Goal: Transaction & Acquisition: Obtain resource

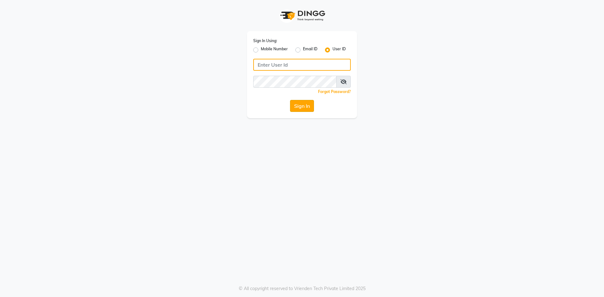
type input "SRHSALON"
click at [306, 109] on button "Sign In" at bounding box center [302, 106] width 24 height 12
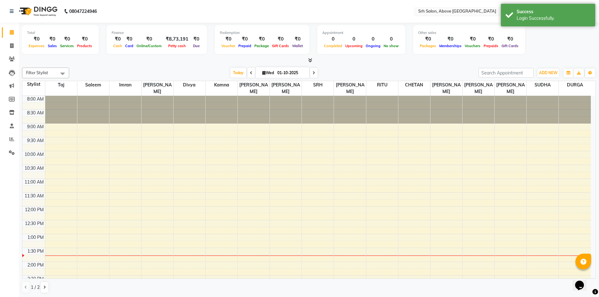
click at [460, 12] on input "text" at bounding box center [462, 12] width 91 height 6
click at [459, 21] on span "Srh Luxury Salon, [GEOGRAPHIC_DATA]" at bounding box center [457, 21] width 79 height 5
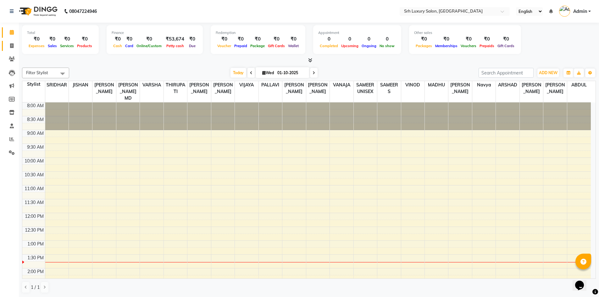
click at [14, 47] on span at bounding box center [11, 45] width 11 height 7
select select "service"
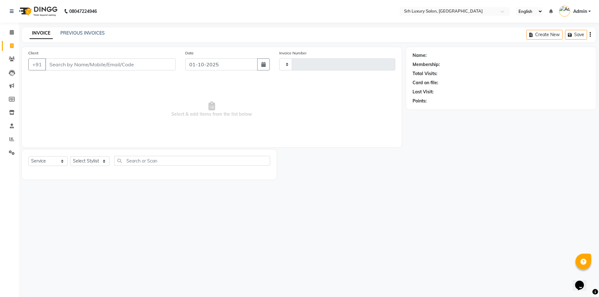
type input "0810"
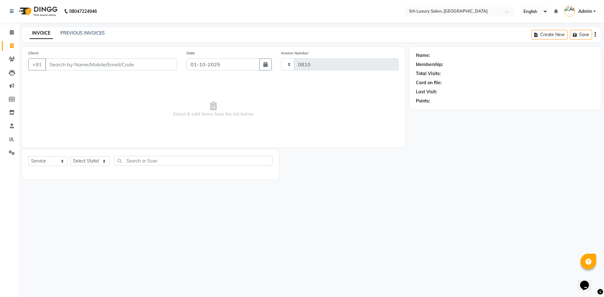
select select "4389"
select select "membership"
click at [261, 67] on button "button" at bounding box center [265, 65] width 13 height 12
select select "10"
select select "2025"
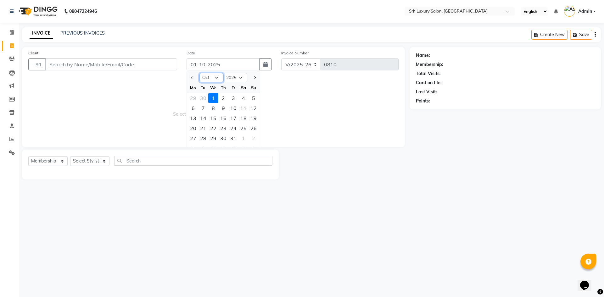
click at [215, 79] on select "Jan Feb Mar Apr May Jun Jul Aug Sep Oct Nov Dec" at bounding box center [211, 77] width 24 height 9
select select "9"
click at [199, 73] on select "Jan Feb Mar Apr May Jun Jul Aug Sep Oct Nov Dec" at bounding box center [211, 77] width 24 height 9
click at [194, 99] on div "1" at bounding box center [193, 98] width 10 height 10
type input "01-09-2025"
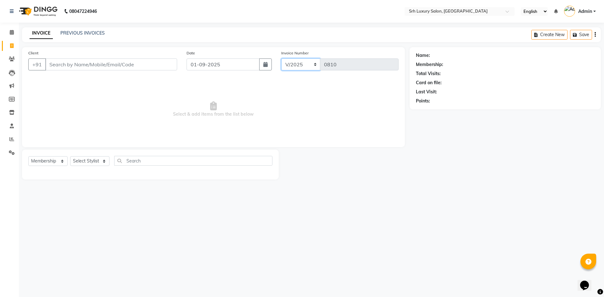
click at [296, 66] on select "V/2025 V/2025-26" at bounding box center [300, 65] width 39 height 12
click at [272, 105] on span "Select & add items from the list below" at bounding box center [213, 109] width 370 height 63
click at [95, 39] on div "INVOICE PREVIOUS INVOICES Create New Save" at bounding box center [311, 34] width 579 height 15
click at [70, 32] on link "PREVIOUS INVOICES" at bounding box center [82, 33] width 44 height 6
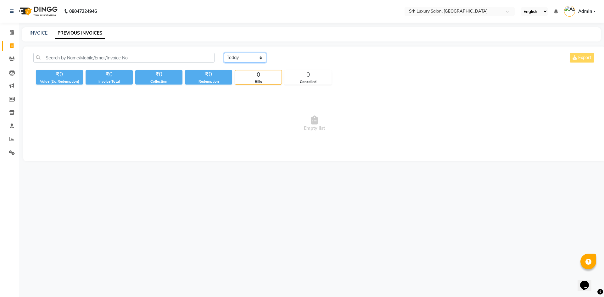
click at [238, 59] on select "[DATE] [DATE] Custom Range" at bounding box center [245, 58] width 42 height 10
select select "range"
click at [224, 53] on select "[DATE] [DATE] Custom Range" at bounding box center [245, 58] width 42 height 10
click at [291, 60] on input "01-10-2025" at bounding box center [296, 57] width 44 height 9
select select "10"
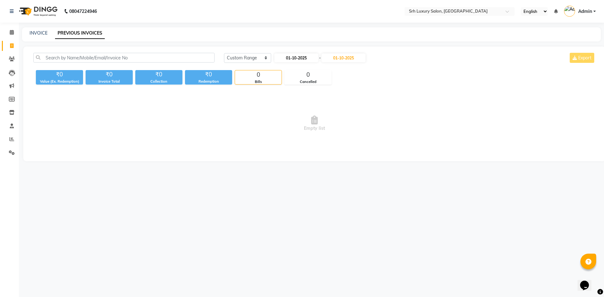
select select "2025"
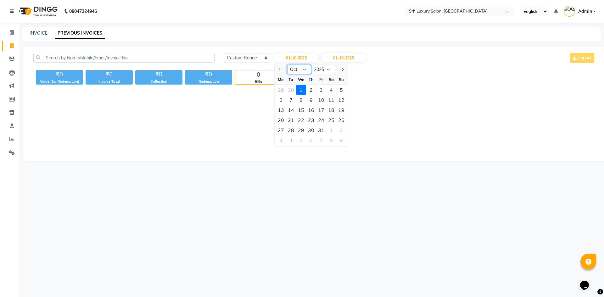
click at [294, 70] on select "Jan Feb Mar Apr May Jun Jul Aug Sep Oct Nov Dec" at bounding box center [299, 69] width 24 height 9
select select "9"
click at [287, 65] on select "Jan Feb Mar Apr May Jun Jul Aug Sep Oct Nov Dec" at bounding box center [299, 69] width 24 height 9
click at [280, 89] on div "1" at bounding box center [281, 90] width 10 height 10
type input "01-09-2025"
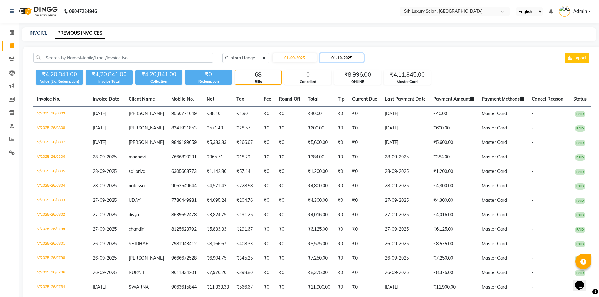
click at [338, 58] on input "01-10-2025" at bounding box center [342, 57] width 44 height 9
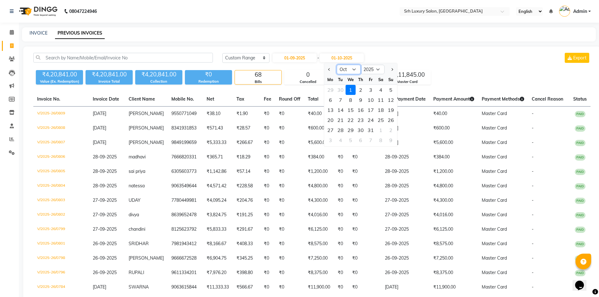
click at [354, 70] on select "Sep Oct Nov Dec" at bounding box center [349, 69] width 24 height 9
select select "9"
click at [337, 65] on select "Sep Oct Nov Dec" at bounding box center [349, 69] width 24 height 9
click at [343, 129] on div "30" at bounding box center [341, 130] width 10 height 10
type input "30-09-2025"
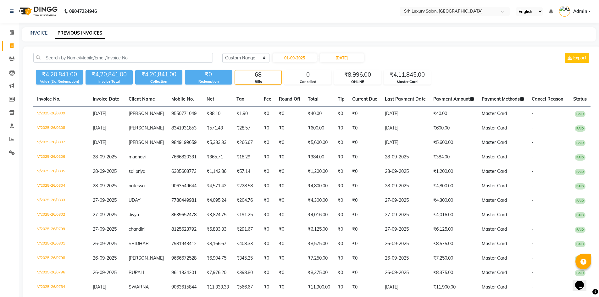
click at [332, 31] on div "INVOICE PREVIOUS INVOICES" at bounding box center [305, 33] width 567 height 7
click at [467, 10] on input "text" at bounding box center [448, 12] width 91 height 6
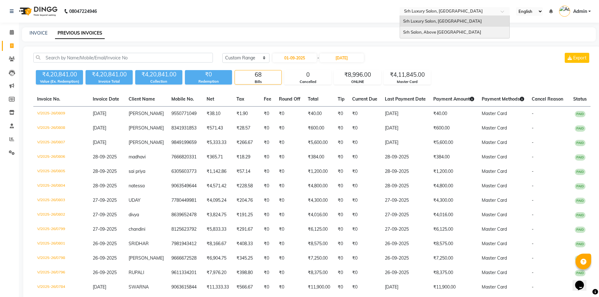
click at [465, 31] on div "Srh Salon, Above Swiss Castle" at bounding box center [454, 32] width 109 height 11
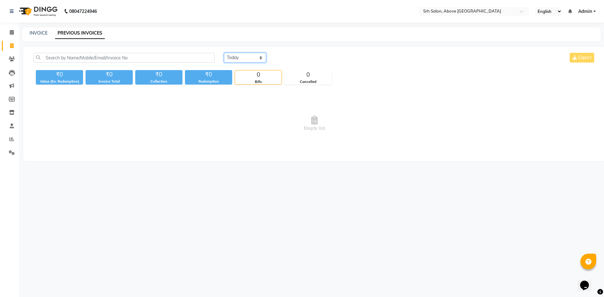
click at [252, 53] on select "[DATE] [DATE] Custom Range" at bounding box center [245, 58] width 42 height 10
select select "range"
click at [224, 53] on select "[DATE] [DATE] Custom Range" at bounding box center [245, 58] width 42 height 10
click at [304, 60] on input "01-10-2025" at bounding box center [296, 57] width 44 height 9
select select "10"
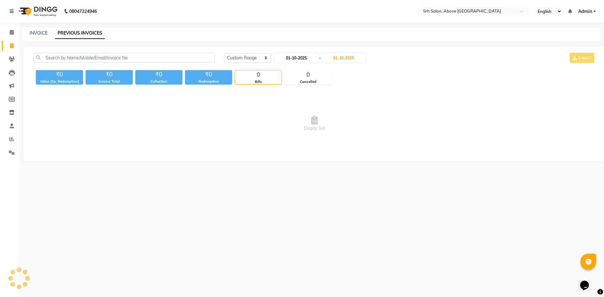
select select "2025"
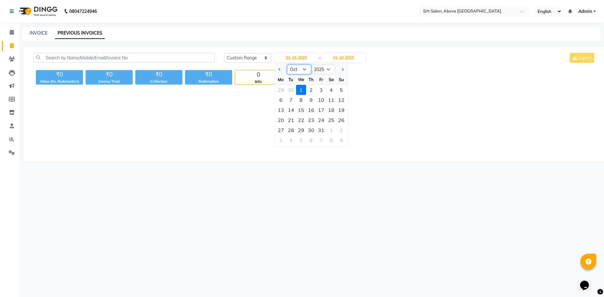
click at [306, 70] on select "Jan Feb Mar Apr May Jun [DATE] Aug Sep Oct Nov Dec" at bounding box center [299, 69] width 24 height 9
select select "9"
click at [287, 65] on select "Jan Feb Mar Apr May Jun Jul Aug Sep Oct Nov Dec" at bounding box center [299, 69] width 24 height 9
click at [280, 92] on div "1" at bounding box center [281, 90] width 10 height 10
type input "01-09-2025"
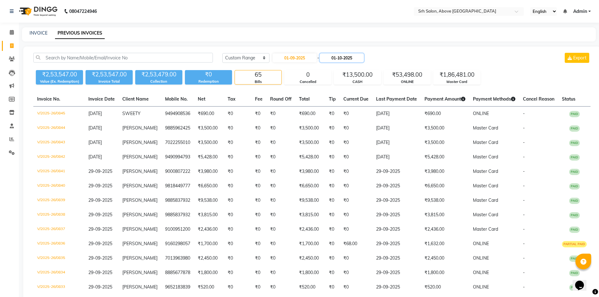
click at [338, 60] on input "01-10-2025" at bounding box center [342, 57] width 44 height 9
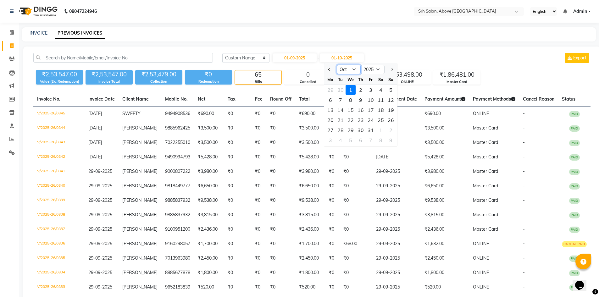
click at [353, 71] on select "Sep Oct Nov Dec" at bounding box center [349, 69] width 24 height 9
select select "9"
click at [337, 65] on select "Sep Oct Nov Dec" at bounding box center [349, 69] width 24 height 9
click at [340, 128] on div "30" at bounding box center [341, 130] width 10 height 10
type input "30-09-2025"
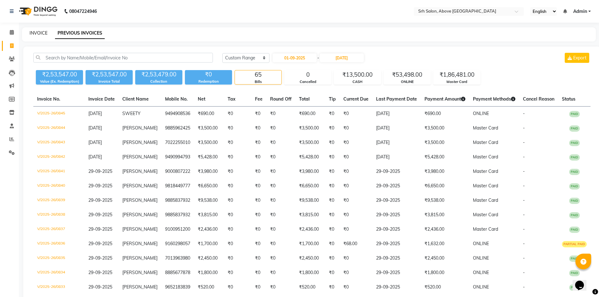
click at [41, 32] on link "INVOICE" at bounding box center [39, 33] width 18 height 6
select select "service"
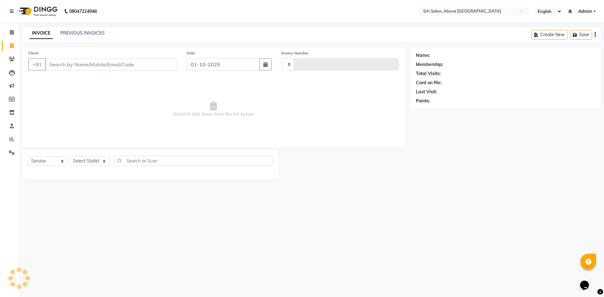
type input "0846"
select select "3702"
select select "membership"
click at [62, 34] on link "PREVIOUS INVOICES" at bounding box center [82, 33] width 44 height 6
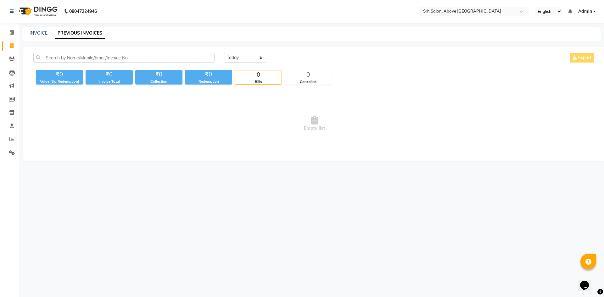
click at [139, 43] on main "INVOICE PREVIOUS INVOICES Today Yesterday Custom Range Export ₹0 Value (Ex. Red…" at bounding box center [311, 98] width 585 height 143
click at [353, 51] on div "Today Yesterday Custom Range Export ₹0 Value (Ex. Redemption) ₹0 Invoice Total …" at bounding box center [314, 104] width 582 height 115
click at [252, 60] on select "Today Yesterday Custom Range" at bounding box center [245, 58] width 42 height 10
select select "range"
click at [224, 53] on select "Today Yesterday Custom Range" at bounding box center [245, 58] width 42 height 10
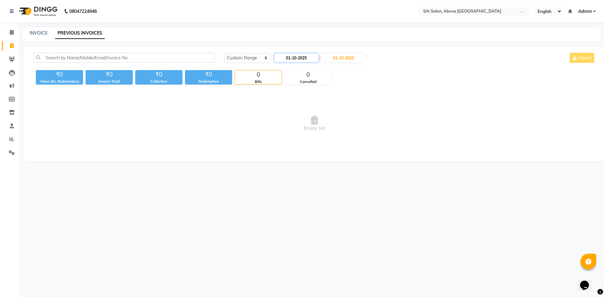
click at [311, 59] on input "01-10-2025" at bounding box center [296, 57] width 44 height 9
select select "10"
select select "2025"
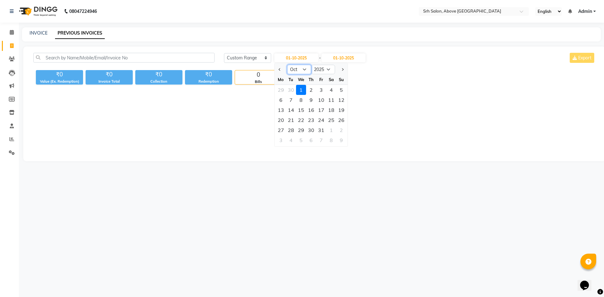
click at [308, 68] on select "Jan Feb Mar Apr May Jun Jul Aug Sep Oct Nov Dec" at bounding box center [299, 69] width 24 height 9
select select "9"
click at [287, 65] on select "Jan Feb Mar Apr May Jun Jul Aug Sep Oct Nov Dec" at bounding box center [299, 69] width 24 height 9
click at [282, 88] on div "1" at bounding box center [281, 90] width 10 height 10
type input "01-09-2025"
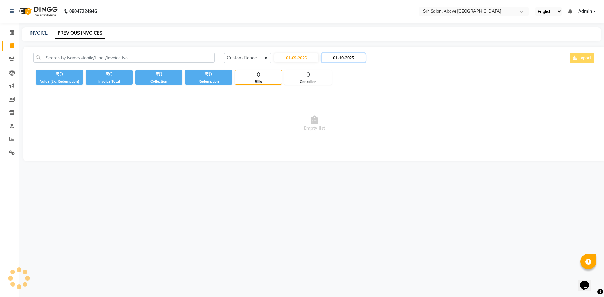
click at [347, 56] on input "01-10-2025" at bounding box center [344, 57] width 44 height 9
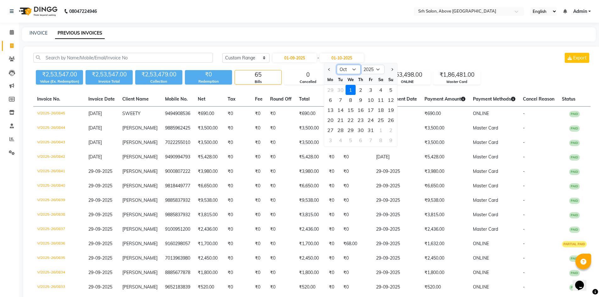
click at [356, 70] on select "Sep Oct Nov Dec" at bounding box center [349, 69] width 24 height 9
select select "9"
click at [337, 65] on select "Sep Oct Nov Dec" at bounding box center [349, 69] width 24 height 9
click at [340, 127] on div "30" at bounding box center [341, 130] width 10 height 10
type input "30-09-2025"
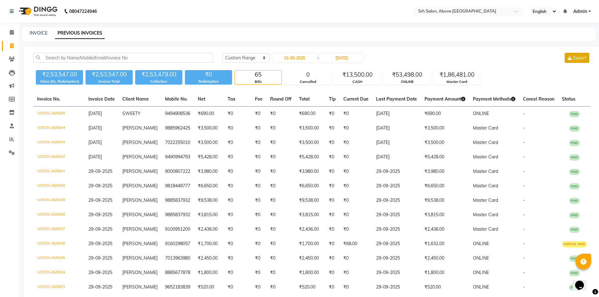
click at [573, 57] on button "Export" at bounding box center [577, 58] width 25 height 10
click at [483, 9] on input "text" at bounding box center [462, 12] width 91 height 6
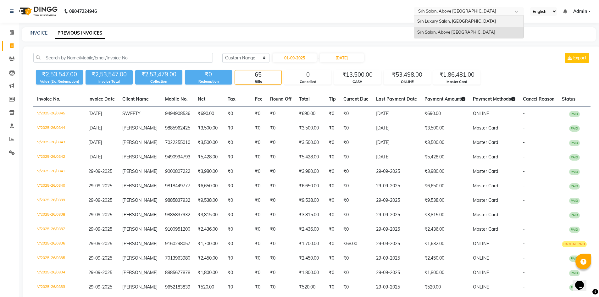
click at [473, 21] on span "Srh Luxury Salon, [GEOGRAPHIC_DATA]" at bounding box center [457, 21] width 79 height 5
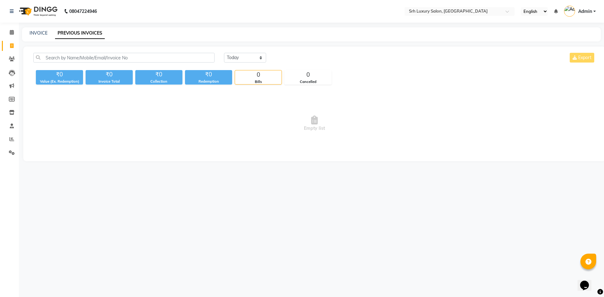
click at [575, 58] on div "[DATE] [DATE] Custom Range Export" at bounding box center [410, 58] width 372 height 10
click at [539, 67] on div "[DATE] [DATE] Custom Range Export" at bounding box center [409, 60] width 381 height 15
click at [240, 59] on select "[DATE] [DATE] Custom Range" at bounding box center [245, 58] width 42 height 10
select select "range"
click at [224, 53] on select "[DATE] [DATE] Custom Range" at bounding box center [245, 58] width 42 height 10
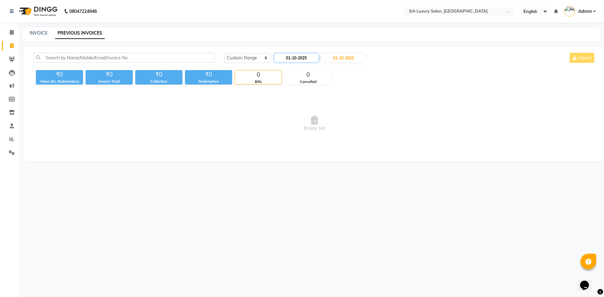
click at [302, 59] on input "01-10-2025" at bounding box center [296, 57] width 44 height 9
select select "10"
select select "2025"
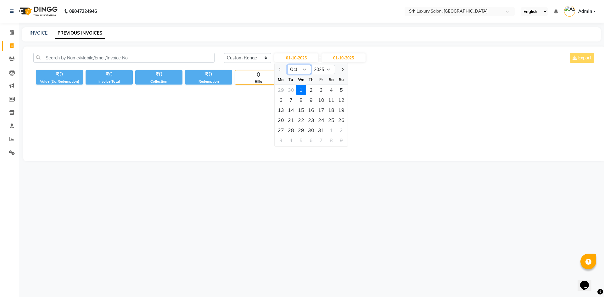
click at [302, 66] on select "Jan Feb Mar Apr May Jun [DATE] Aug Sep Oct Nov Dec" at bounding box center [299, 69] width 24 height 9
select select "9"
click at [287, 65] on select "Jan Feb Mar Apr May Jun [DATE] Aug Sep Oct Nov Dec" at bounding box center [299, 69] width 24 height 9
click at [299, 127] on div "1" at bounding box center [301, 130] width 10 height 10
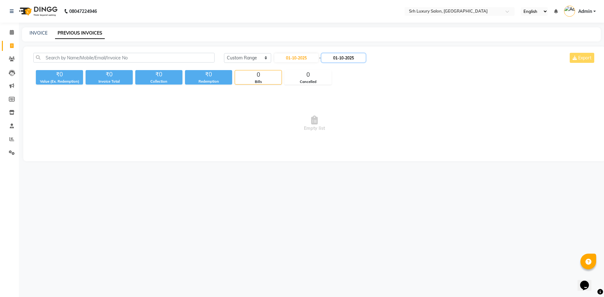
click at [343, 55] on input "01-10-2025" at bounding box center [344, 57] width 44 height 9
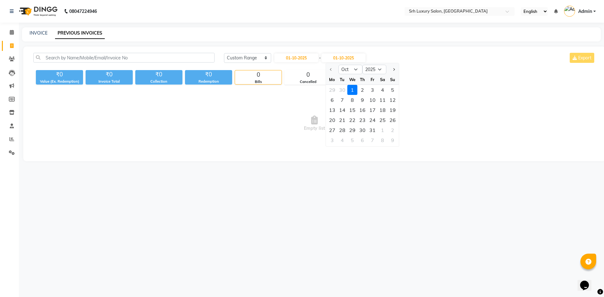
click at [306, 62] on div "01-10-2025 - 01-10-2025 Oct Nov Dec 2025 2026 2027 2028 2029 2030 2031 2032 203…" at bounding box center [320, 58] width 93 height 10
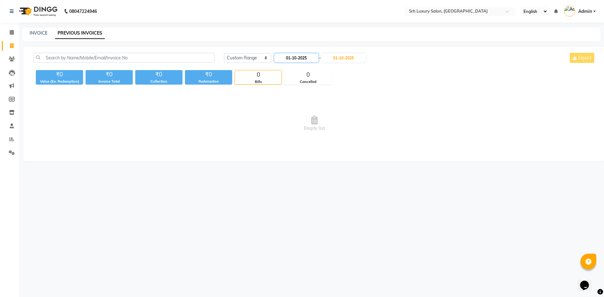
click at [306, 59] on input "01-10-2025" at bounding box center [296, 57] width 44 height 9
select select "10"
select select "2025"
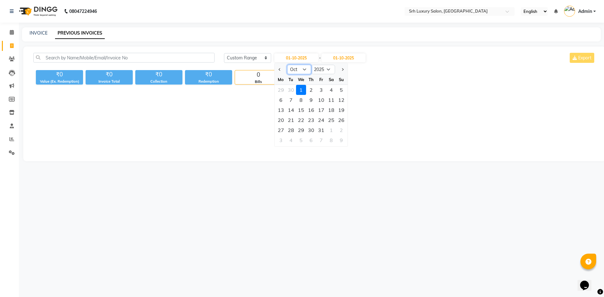
click at [306, 69] on select "Jan Feb Mar Apr May Jun Jul Aug Sep Oct Nov Dec" at bounding box center [299, 69] width 24 height 9
select select "9"
click at [287, 65] on select "Jan Feb Mar Apr May Jun Jul Aug Sep Oct Nov Dec" at bounding box center [299, 69] width 24 height 9
click at [283, 89] on div "1" at bounding box center [281, 90] width 10 height 10
type input "01-09-2025"
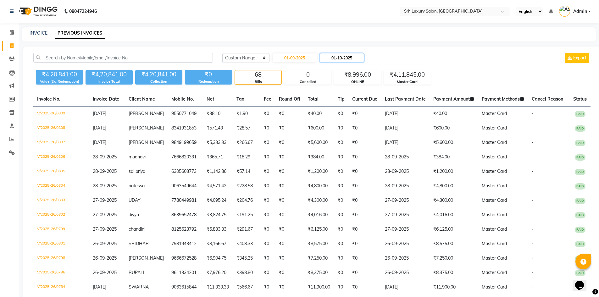
click at [358, 56] on input "01-10-2025" at bounding box center [342, 57] width 44 height 9
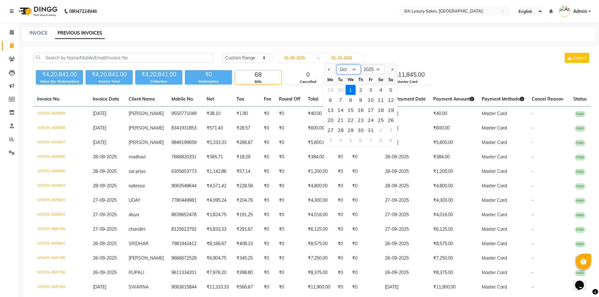
click at [356, 70] on select "Sep Oct Nov Dec" at bounding box center [349, 69] width 24 height 9
select select "9"
click at [337, 65] on select "Sep Oct Nov Dec" at bounding box center [349, 69] width 24 height 9
click at [340, 129] on div "30" at bounding box center [341, 130] width 10 height 10
type input "30-09-2025"
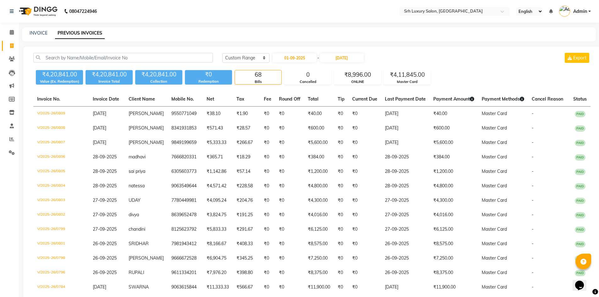
click at [574, 61] on button "Export" at bounding box center [577, 58] width 25 height 10
click at [153, 13] on nav "08047224946 Select Location × Srh Luxury Salon, Gowlidoddi Village English ENGL…" at bounding box center [299, 11] width 599 height 23
click at [242, 17] on nav "08047224946 Select Location × Srh Luxury Salon, Gowlidoddi Village English ENGL…" at bounding box center [299, 11] width 599 height 23
click at [502, 13] on span at bounding box center [505, 13] width 8 height 6
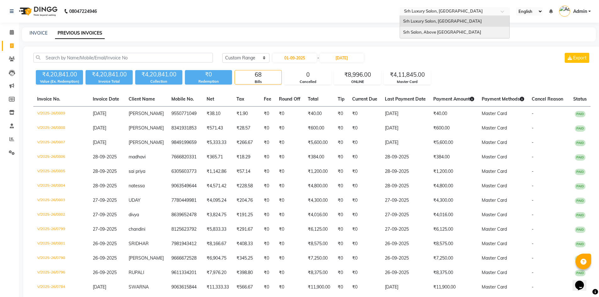
click at [469, 33] on div "Srh Salon, Above Swiss Castle" at bounding box center [454, 32] width 109 height 11
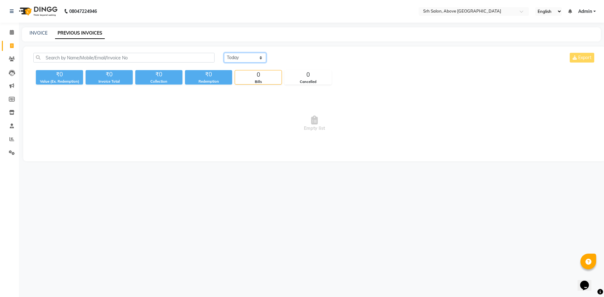
click at [262, 57] on select "[DATE] [DATE] Custom Range" at bounding box center [245, 58] width 42 height 10
click at [480, 13] on input "text" at bounding box center [467, 12] width 91 height 6
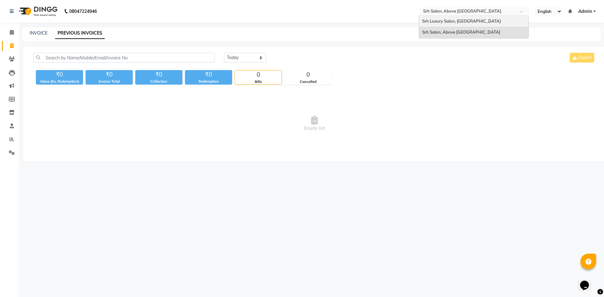
click at [474, 23] on span "Srh Luxury Salon, [GEOGRAPHIC_DATA]" at bounding box center [461, 21] width 79 height 5
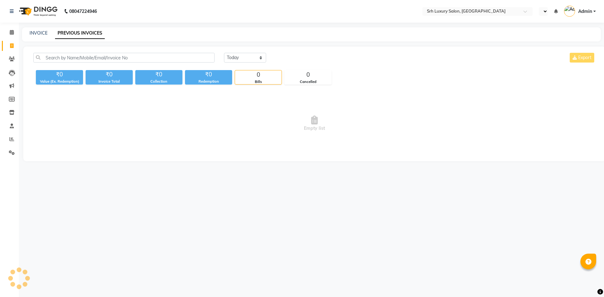
select select "en"
click at [184, 26] on div "08047224946 Select Location × Srh Luxury Salon, Gowlidoddi Village English ENGL…" at bounding box center [302, 148] width 604 height 297
click at [181, 30] on div "INVOICE PREVIOUS INVOICES" at bounding box center [307, 33] width 571 height 7
click at [178, 34] on div "INVOICE PREVIOUS INVOICES" at bounding box center [307, 33] width 571 height 7
click at [186, 31] on div "INVOICE PREVIOUS INVOICES" at bounding box center [307, 33] width 571 height 7
